Goal: Transaction & Acquisition: Book appointment/travel/reservation

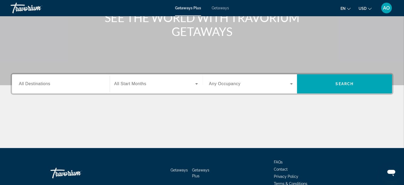
scroll to position [81, 0]
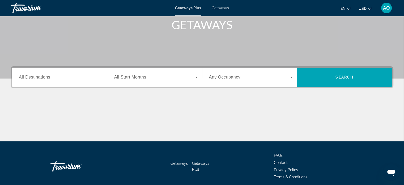
click at [129, 78] on span "All Start Months" at bounding box center [130, 77] width 32 height 5
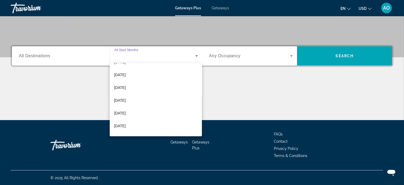
scroll to position [41, 0]
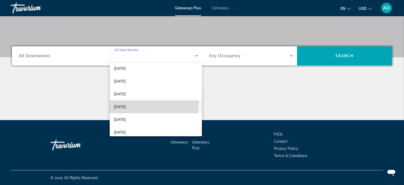
click at [151, 104] on mat-option "February 2026" at bounding box center [156, 106] width 92 height 13
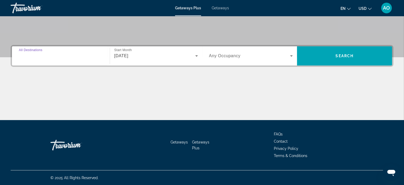
click at [67, 53] on input "Destination All Destinations" at bounding box center [61, 56] width 84 height 6
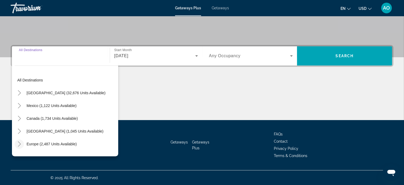
click at [19, 143] on icon "Toggle Europe (2,487 units available)" at bounding box center [19, 143] width 5 height 5
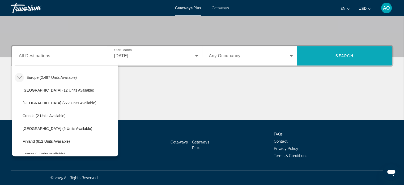
click at [339, 51] on span "Search widget" at bounding box center [344, 55] width 95 height 13
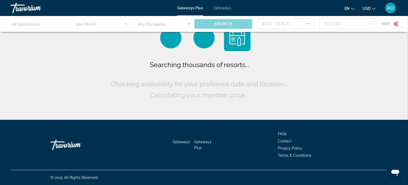
click at [39, 25] on div "Main content" at bounding box center [204, 24] width 408 height 16
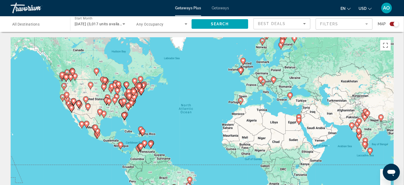
click at [54, 27] on div "Search widget" at bounding box center [37, 23] width 51 height 15
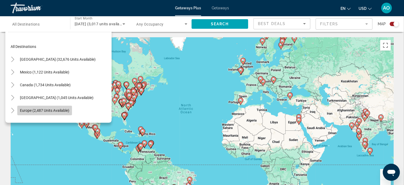
click at [33, 108] on span "Europe (2,487 units available)" at bounding box center [44, 110] width 49 height 4
type input "**********"
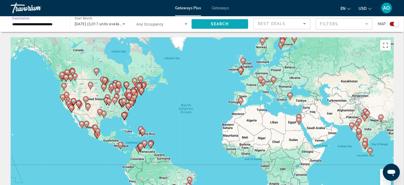
click at [223, 21] on span "Search widget" at bounding box center [220, 24] width 57 height 13
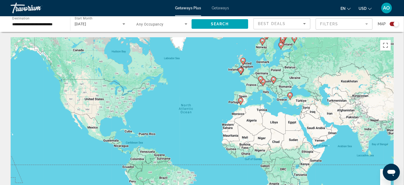
click at [394, 23] on div "Search widget" at bounding box center [395, 23] width 5 height 5
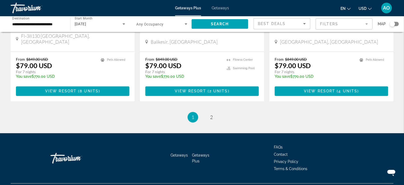
scroll to position [634, 0]
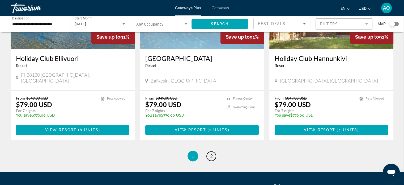
click at [214, 151] on link "page 2" at bounding box center [211, 155] width 9 height 9
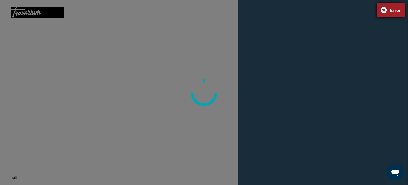
click at [384, 8] on div "Error" at bounding box center [391, 10] width 28 height 14
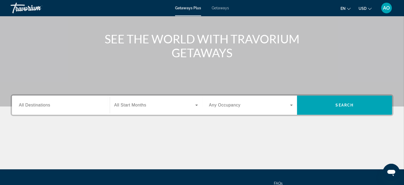
scroll to position [60, 0]
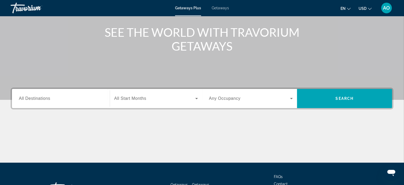
click at [40, 96] on span "All Destinations" at bounding box center [34, 98] width 31 height 5
click at [40, 96] on input "Destination All Destinations" at bounding box center [61, 98] width 84 height 6
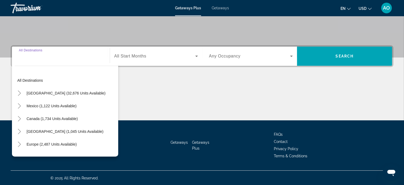
scroll to position [102, 0]
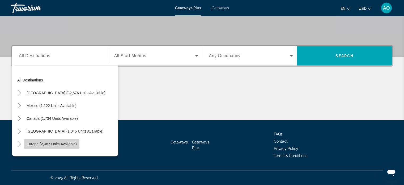
click at [56, 143] on span "Europe (2,487 units available)" at bounding box center [52, 144] width 50 height 4
type input "**********"
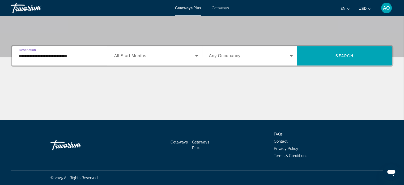
click at [160, 56] on span "Search widget" at bounding box center [154, 56] width 81 height 6
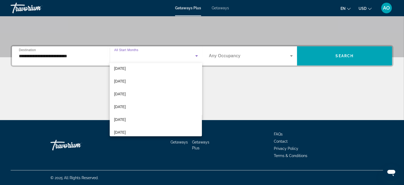
scroll to position [27, 0]
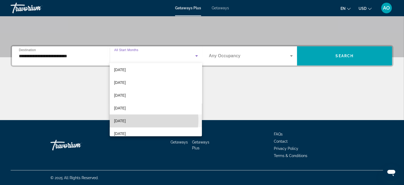
click at [146, 120] on mat-option "February 2026" at bounding box center [156, 120] width 92 height 13
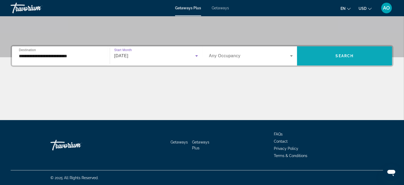
click at [314, 53] on span "Search widget" at bounding box center [344, 55] width 95 height 13
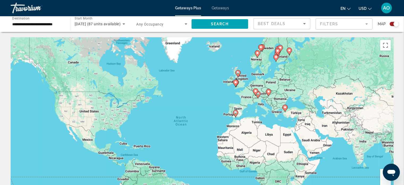
drag, startPoint x: 285, startPoint y: 99, endPoint x: 280, endPoint y: 111, distance: 13.7
click at [280, 111] on div "To activate drag with keyboard, press Alt + Enter. Once in keyboard drag state,…" at bounding box center [202, 116] width 383 height 159
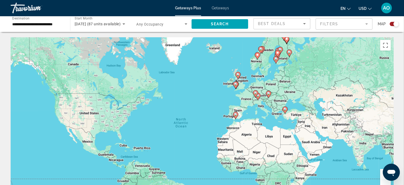
click at [397, 26] on div "Search widget" at bounding box center [395, 23] width 5 height 5
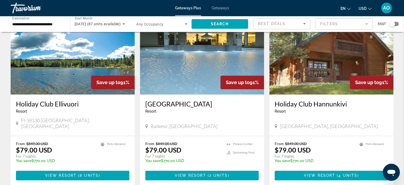
scroll to position [611, 0]
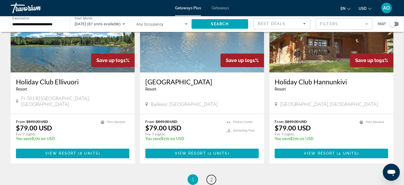
click at [209, 175] on link "page 2" at bounding box center [211, 179] width 9 height 9
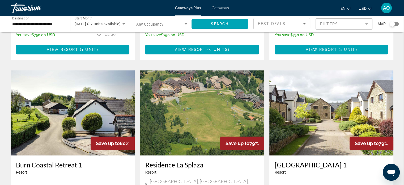
scroll to position [362, 0]
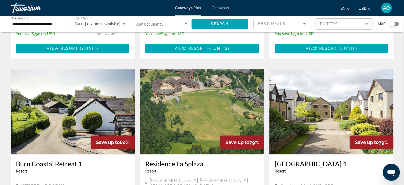
click at [226, 101] on img "Main content" at bounding box center [202, 111] width 124 height 85
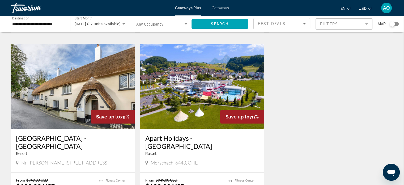
scroll to position [575, 0]
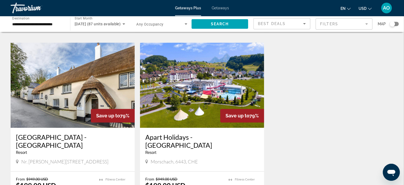
click at [216, 72] on img "Main content" at bounding box center [202, 85] width 124 height 85
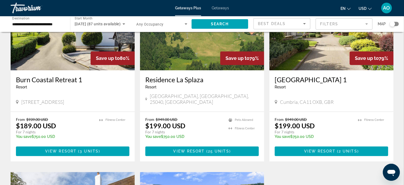
scroll to position [608, 0]
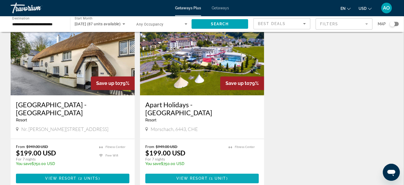
click at [222, 172] on span "Main content" at bounding box center [201, 178] width 113 height 13
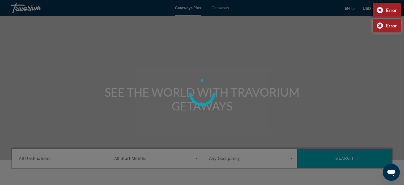
click at [378, 12] on div "Error" at bounding box center [387, 10] width 28 height 14
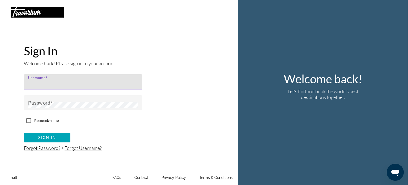
click at [55, 81] on input "Username" at bounding box center [84, 84] width 113 height 6
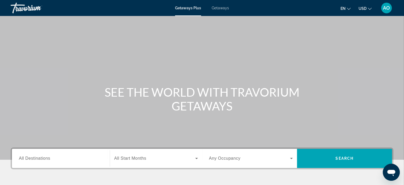
click at [221, 6] on span "Getaways" at bounding box center [220, 8] width 17 height 4
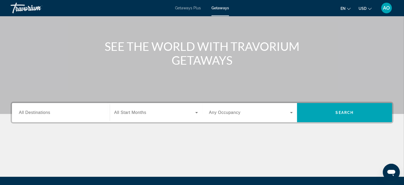
scroll to position [47, 0]
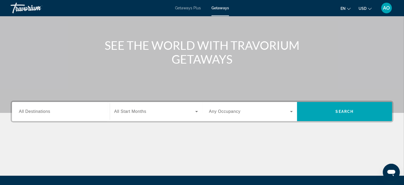
click at [40, 113] on span "All Destinations" at bounding box center [34, 111] width 31 height 5
click at [40, 113] on input "Destination All Destinations" at bounding box center [61, 111] width 84 height 6
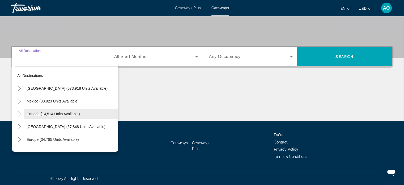
scroll to position [102, 0]
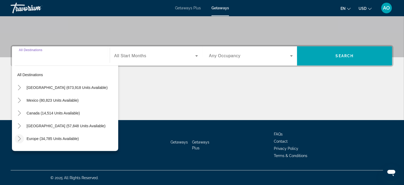
click at [19, 140] on icon "Toggle Europe (34,785 units available)" at bounding box center [19, 138] width 5 height 5
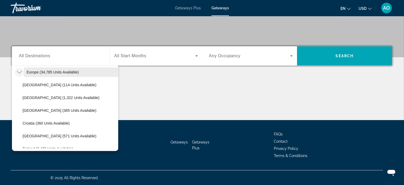
click at [47, 73] on span "Europe (34,785 units available)" at bounding box center [53, 72] width 52 height 4
type input "**********"
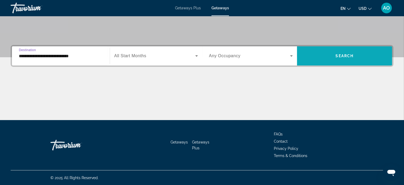
click at [341, 54] on span "Search" at bounding box center [345, 56] width 18 height 4
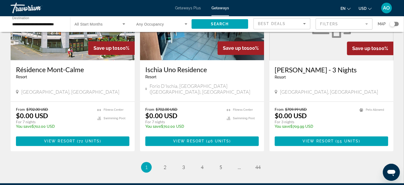
scroll to position [646, 0]
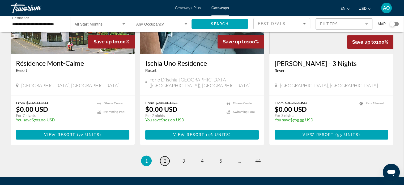
click at [163, 156] on link "page 2" at bounding box center [164, 160] width 9 height 9
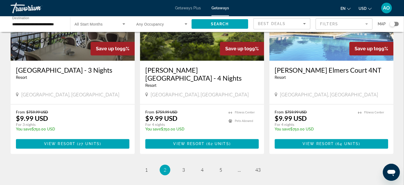
scroll to position [657, 0]
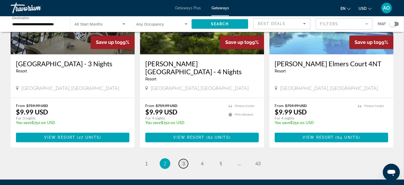
click at [183, 160] on span "3" at bounding box center [183, 163] width 3 height 6
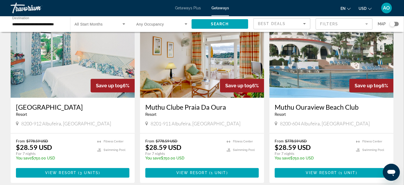
scroll to position [231, 0]
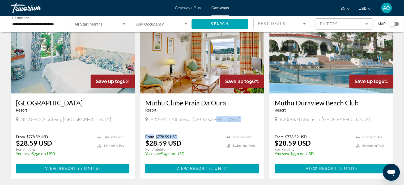
drag, startPoint x: 224, startPoint y: 109, endPoint x: 224, endPoint y: 121, distance: 11.2
click at [224, 121] on div "Save up to 96% Muthu Clube Praia Da Oura Resort - This is an adults only resort…" at bounding box center [202, 93] width 124 height 170
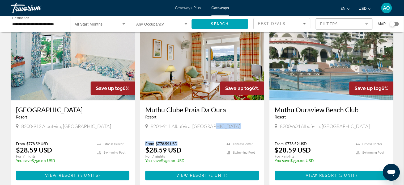
scroll to position [214, 0]
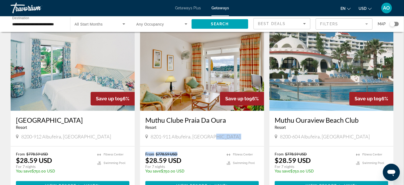
click at [193, 75] on img "Main content" at bounding box center [202, 68] width 124 height 85
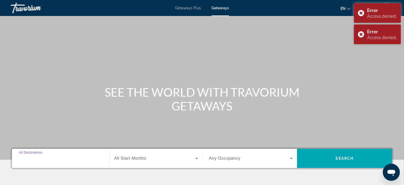
click at [62, 158] on input "Destination All Destinations" at bounding box center [61, 158] width 84 height 6
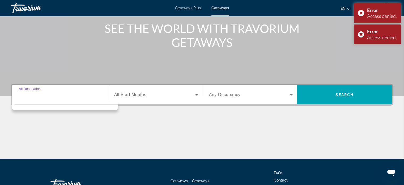
scroll to position [102, 0]
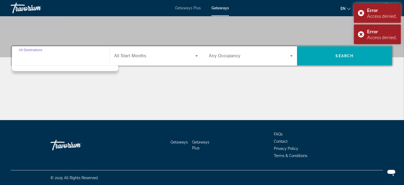
click at [67, 53] on input "Destination All Destinations" at bounding box center [61, 56] width 84 height 6
click at [24, 55] on input "Destination All Destinations" at bounding box center [61, 56] width 84 height 6
click at [51, 56] on input "Destination All Destinations" at bounding box center [61, 56] width 84 height 6
click at [140, 55] on span "All Start Months" at bounding box center [130, 55] width 32 height 5
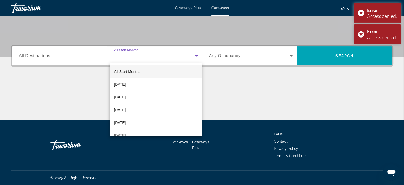
click at [45, 55] on div at bounding box center [202, 92] width 404 height 185
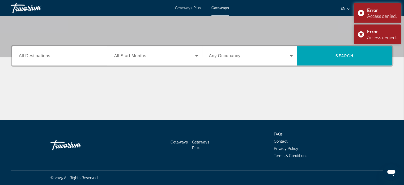
click at [5, 57] on div "Destination All Destinations Start Month All Start Months Occupancy Any Occupan…" at bounding box center [202, 82] width 404 height 75
click at [35, 57] on span "All Destinations" at bounding box center [34, 55] width 31 height 5
click at [35, 57] on input "Destination All Destinations" at bounding box center [61, 56] width 84 height 6
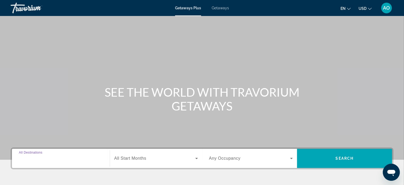
click at [58, 158] on input "Destination All Destinations" at bounding box center [61, 158] width 84 height 6
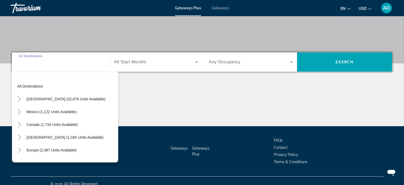
scroll to position [102, 0]
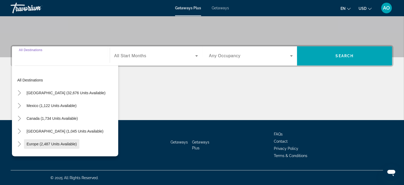
click at [37, 143] on span "Europe (2,487 units available)" at bounding box center [52, 144] width 50 height 4
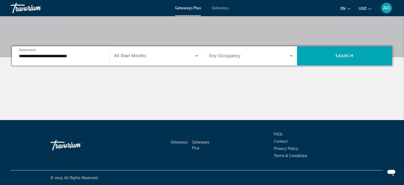
click at [70, 57] on input "**********" at bounding box center [61, 56] width 84 height 6
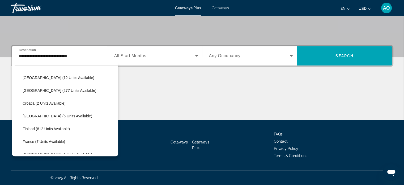
scroll to position [70, 0]
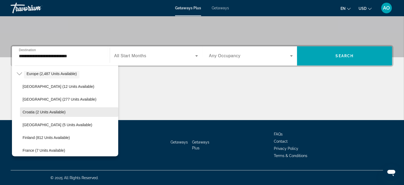
click at [76, 107] on span "Search widget" at bounding box center [69, 111] width 98 height 13
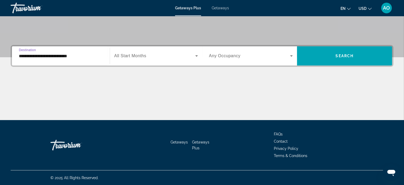
type input "**********"
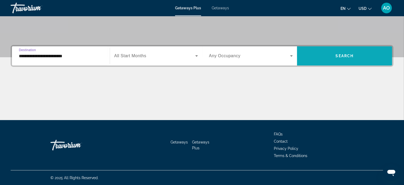
click at [327, 53] on span "Search widget" at bounding box center [344, 55] width 95 height 13
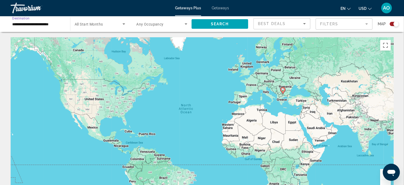
click at [34, 22] on input "**********" at bounding box center [37, 24] width 51 height 6
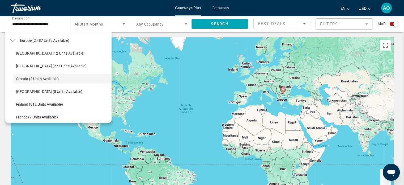
scroll to position [71, 0]
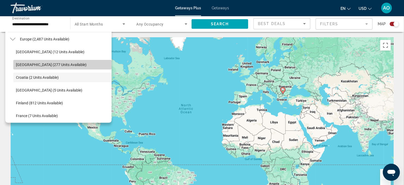
click at [91, 62] on span "Search widget" at bounding box center [62, 64] width 98 height 13
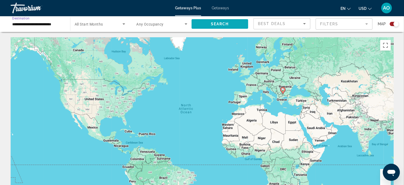
click at [223, 25] on span "Search" at bounding box center [220, 24] width 18 height 4
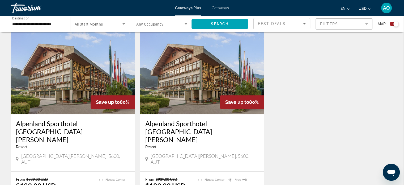
scroll to position [174, 0]
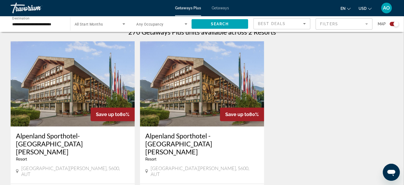
click at [43, 18] on div "**********" at bounding box center [37, 23] width 51 height 15
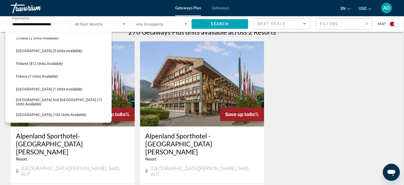
scroll to position [122, 0]
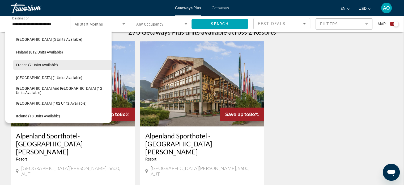
click at [78, 68] on span "Search widget" at bounding box center [62, 64] width 98 height 13
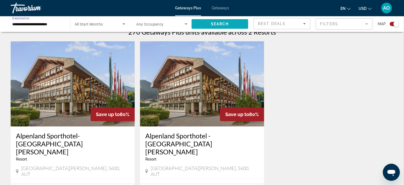
click at [217, 24] on span "Search" at bounding box center [220, 24] width 18 height 4
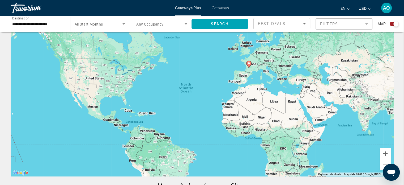
scroll to position [17, 0]
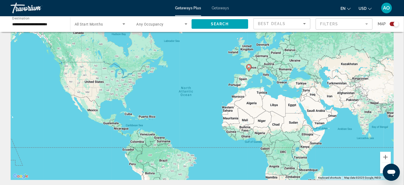
click at [392, 24] on div "Search widget" at bounding box center [394, 24] width 9 height 4
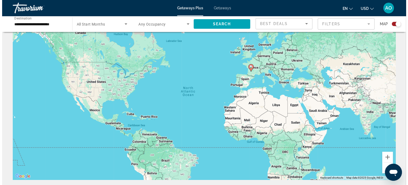
scroll to position [0, 0]
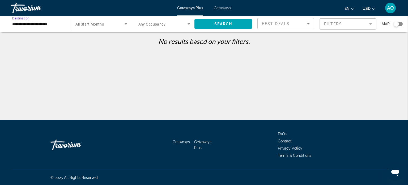
click at [57, 23] on input "**********" at bounding box center [38, 24] width 52 height 6
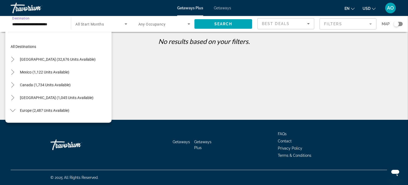
scroll to position [108, 0]
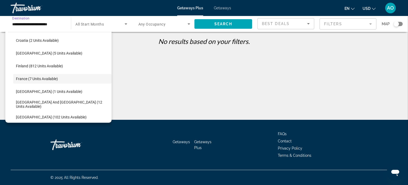
click at [70, 102] on button "[GEOGRAPHIC_DATA] and [GEOGRAPHIC_DATA] (12 units available)" at bounding box center [62, 104] width 98 height 10
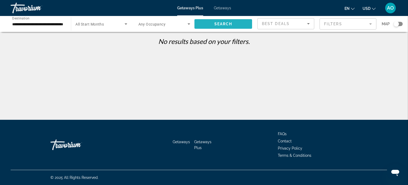
click at [230, 28] on span "Search widget" at bounding box center [223, 24] width 58 height 13
click at [53, 26] on input "**********" at bounding box center [38, 24] width 52 height 6
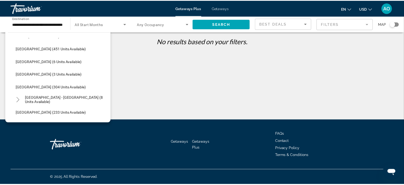
scroll to position [205, 0]
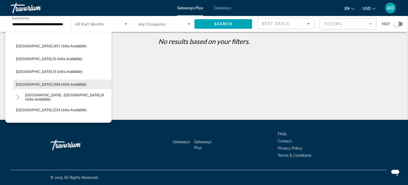
click at [44, 85] on span "[GEOGRAPHIC_DATA] (304 units available)" at bounding box center [51, 84] width 71 height 4
type input "**********"
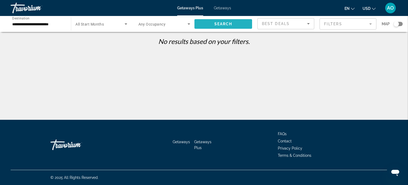
click at [230, 26] on span "Search" at bounding box center [223, 24] width 18 height 4
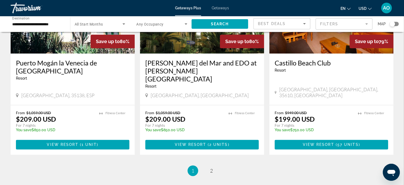
scroll to position [679, 0]
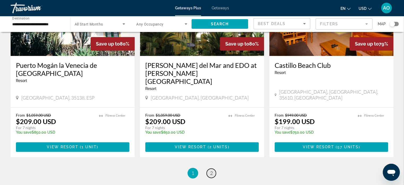
click at [208, 168] on link "page 2" at bounding box center [211, 172] width 9 height 9
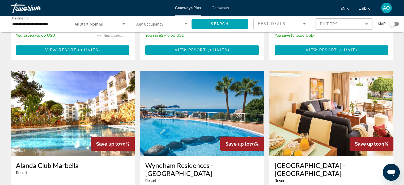
scroll to position [393, 0]
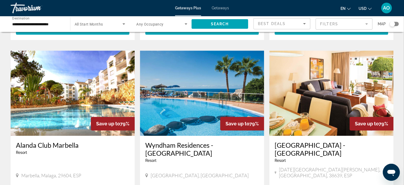
click at [187, 70] on img "Main content" at bounding box center [202, 92] width 124 height 85
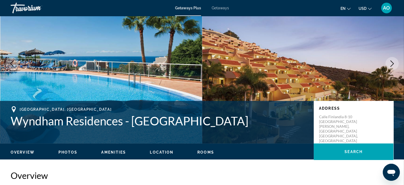
scroll to position [23, 0]
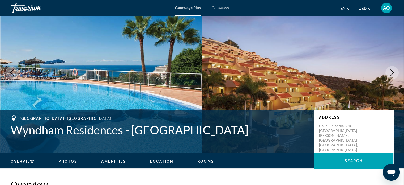
click at [93, 56] on img "Main content" at bounding box center [101, 72] width 202 height 159
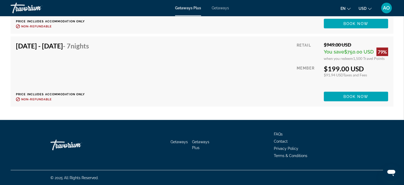
scroll to position [1018, 0]
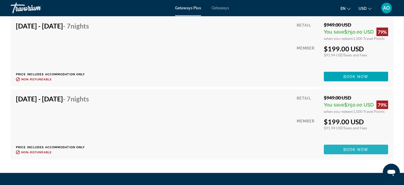
click at [339, 148] on span "Main content" at bounding box center [356, 149] width 64 height 13
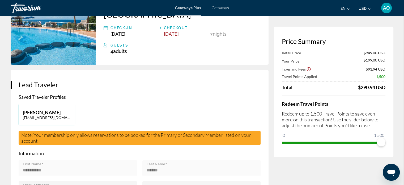
scroll to position [75, 0]
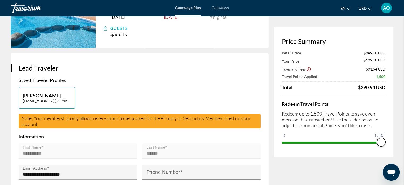
drag, startPoint x: 380, startPoint y: 143, endPoint x: 397, endPoint y: 142, distance: 17.6
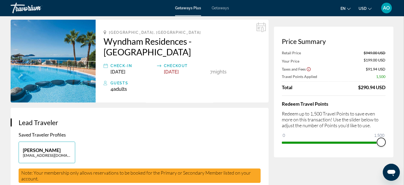
scroll to position [0, 0]
